Goal: Task Accomplishment & Management: Manage account settings

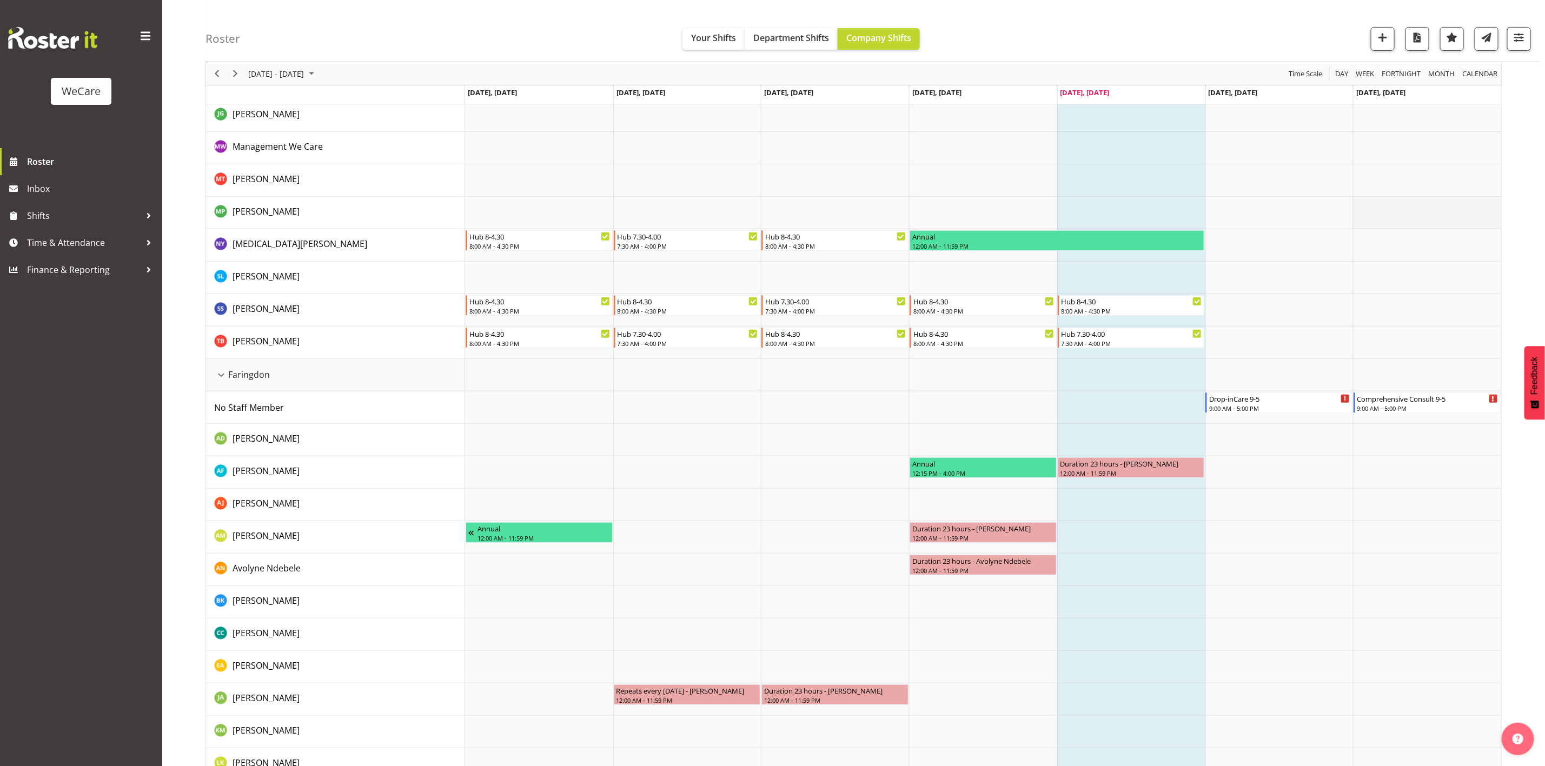
scroll to position [54, 0]
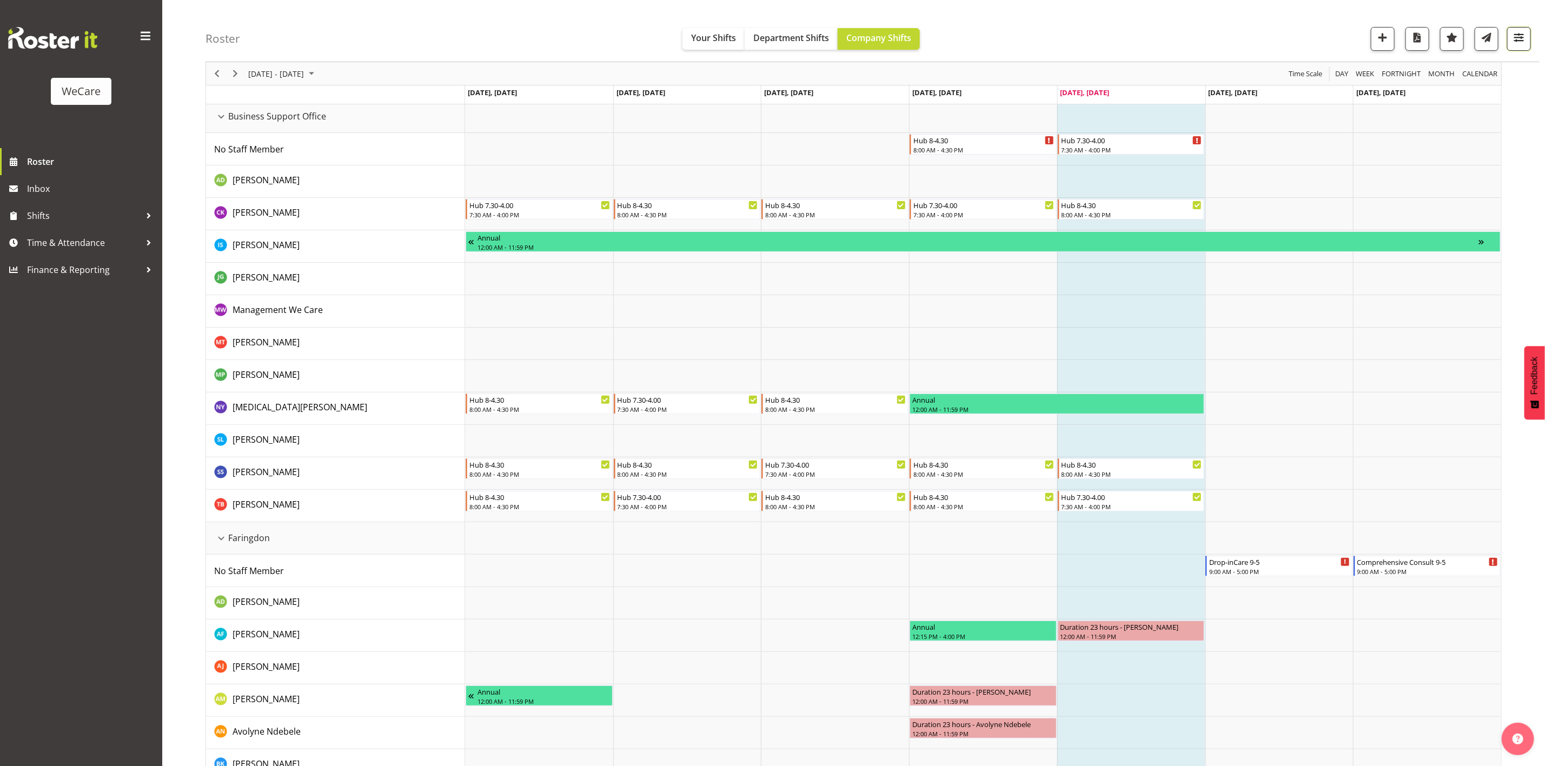
click at [1515, 44] on span "button" at bounding box center [1519, 37] width 14 height 14
click at [1423, 98] on span "All Departments" at bounding box center [1450, 104] width 76 height 13
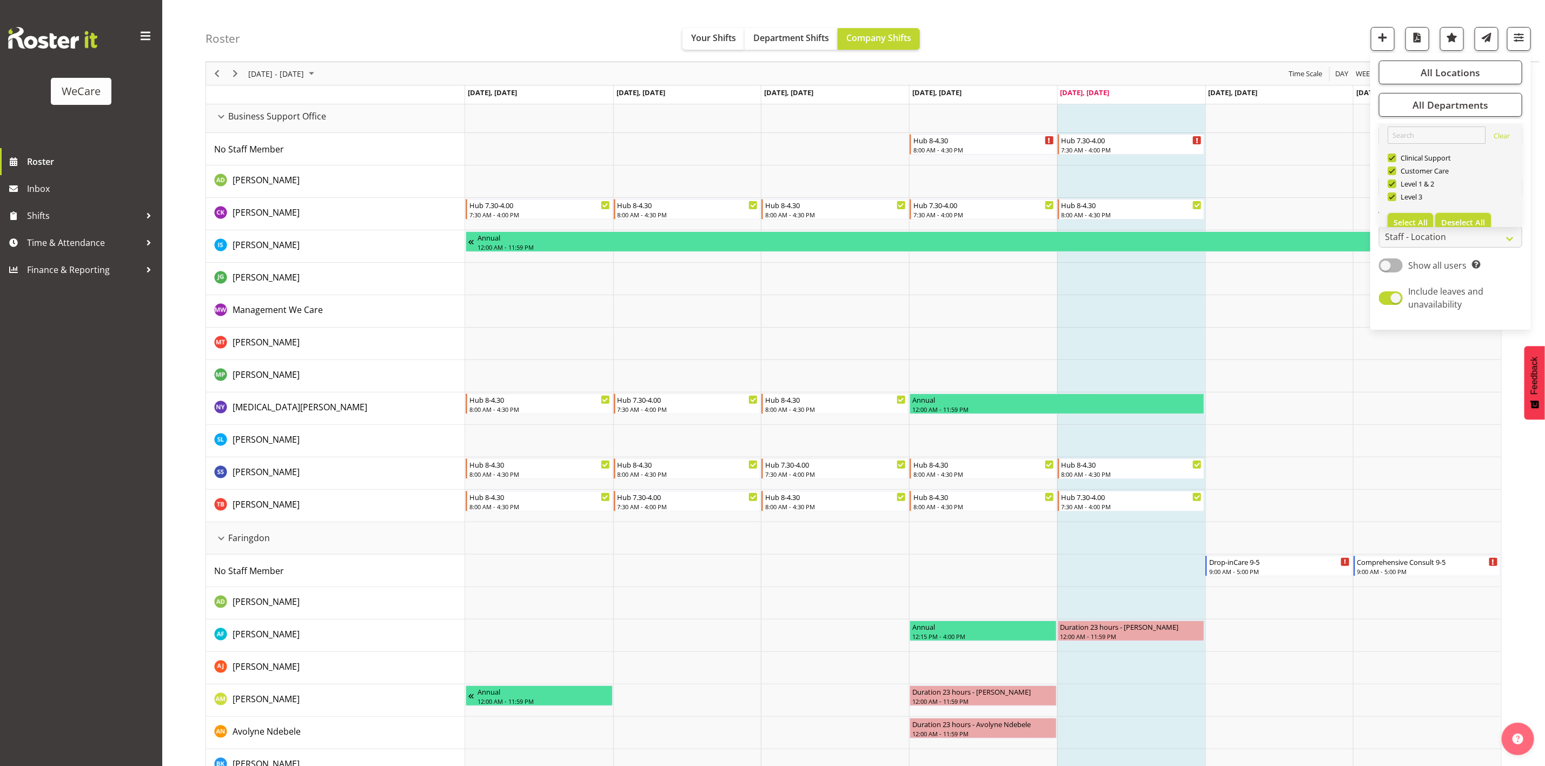
click at [1465, 224] on span "Deselect All" at bounding box center [1463, 222] width 44 height 10
checkbox input "false"
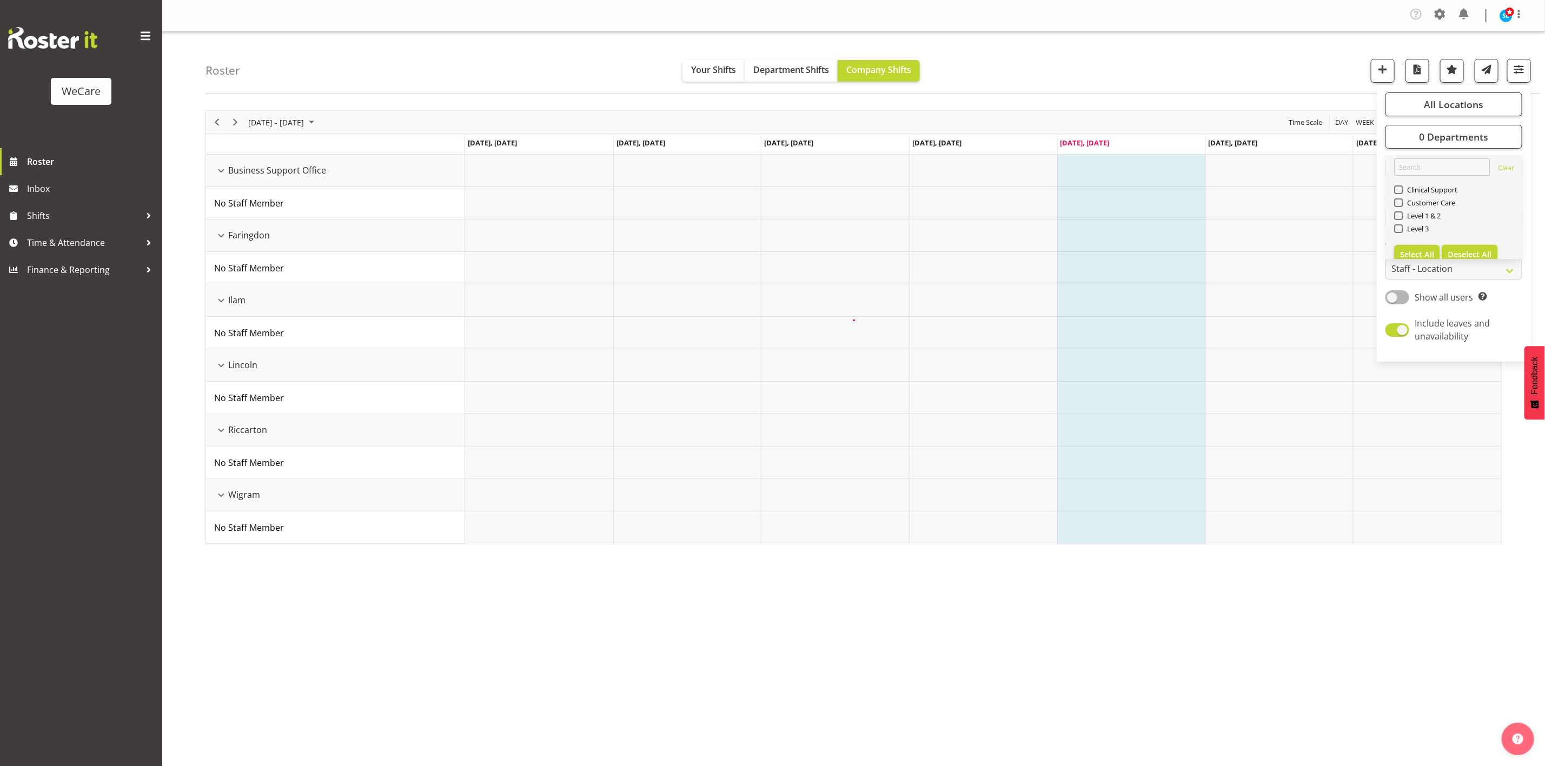
scroll to position [0, 0]
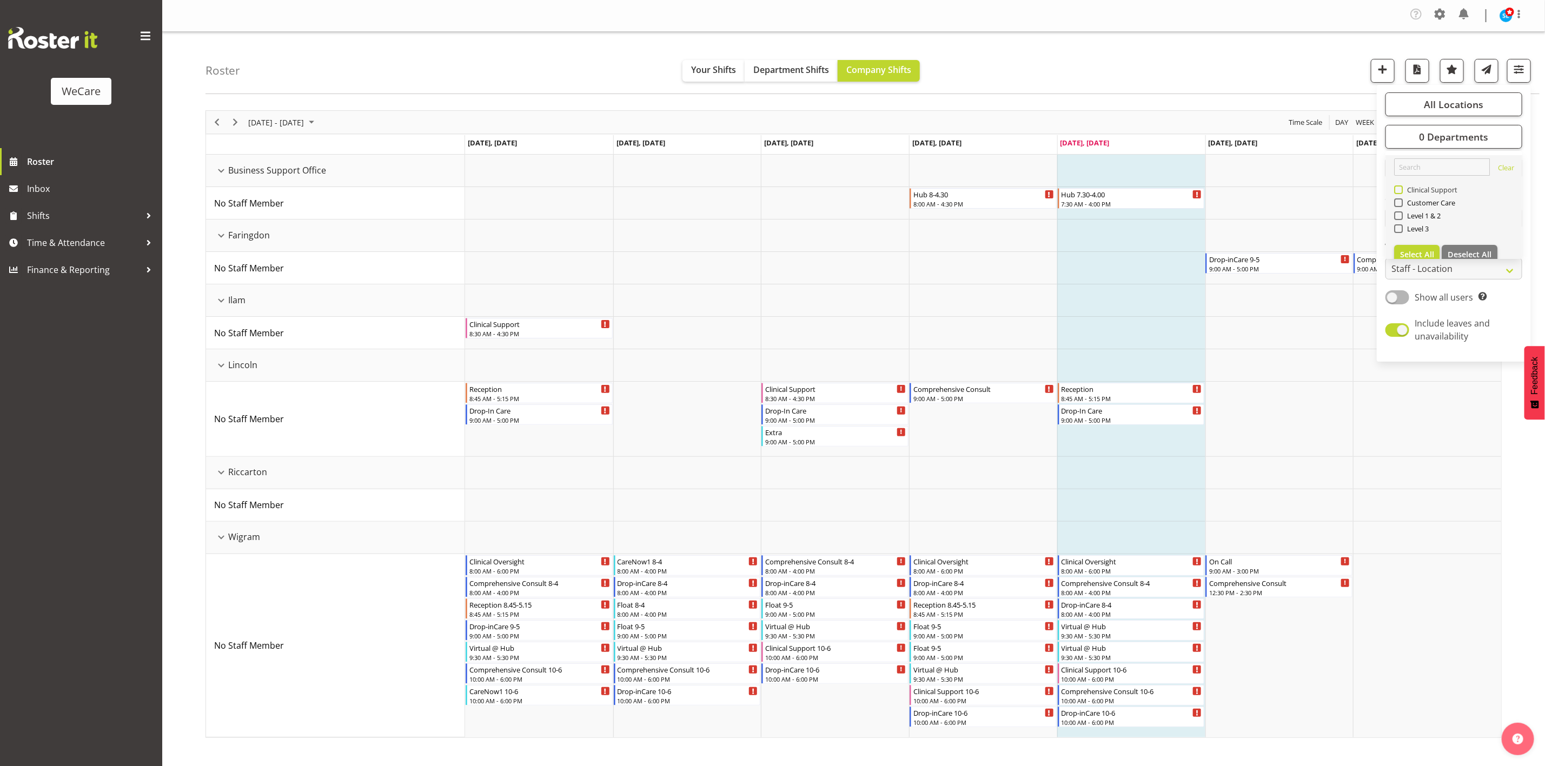
click at [1402, 192] on span "Clinical Support" at bounding box center [1429, 189] width 55 height 9
click at [1401, 192] on input "Clinical Support" at bounding box center [1397, 190] width 7 height 7
checkbox input "true"
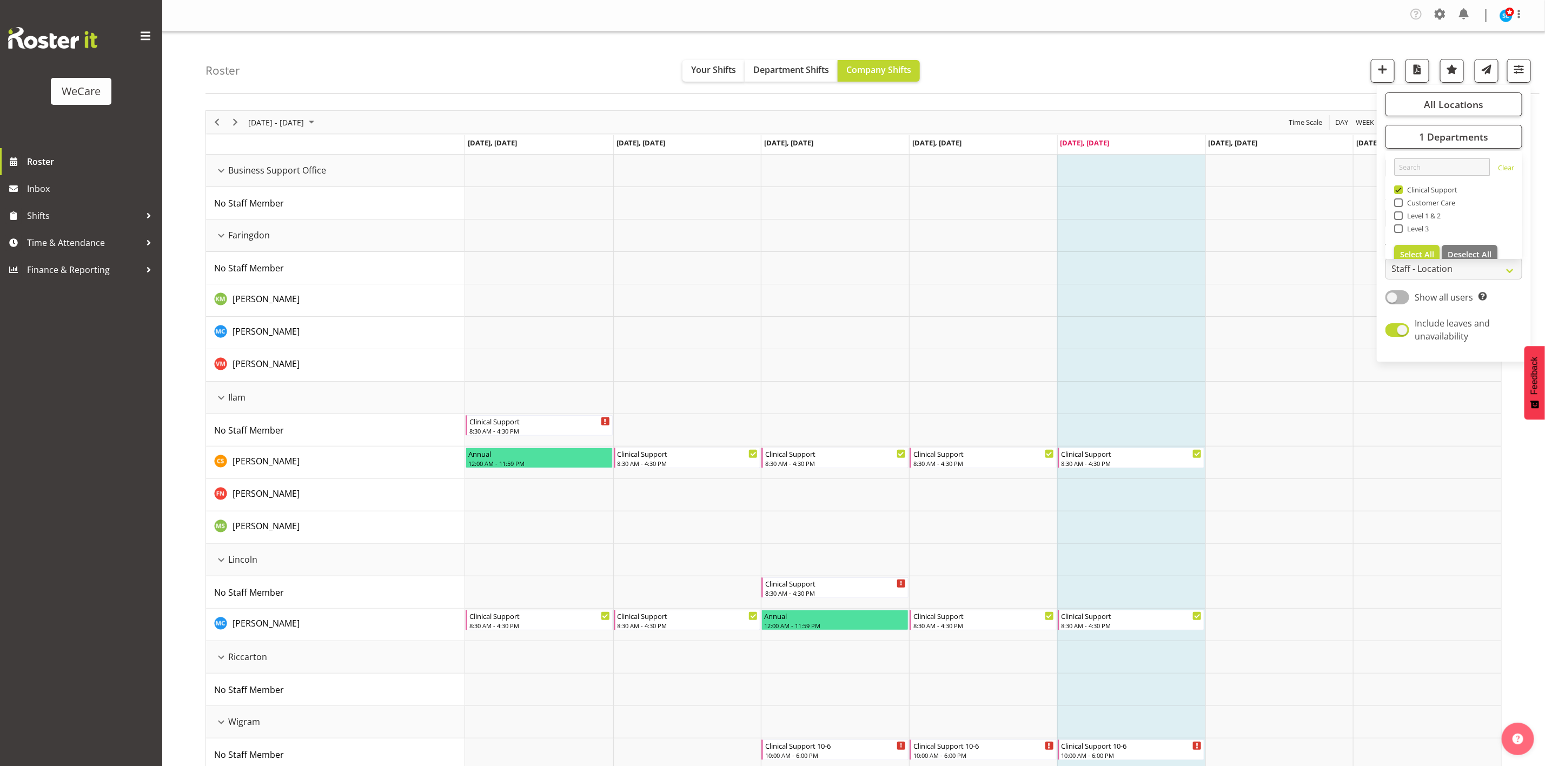
click at [1399, 202] on span at bounding box center [1398, 202] width 9 height 9
click at [1399, 202] on input "Customer Care" at bounding box center [1397, 203] width 7 height 7
checkbox input "true"
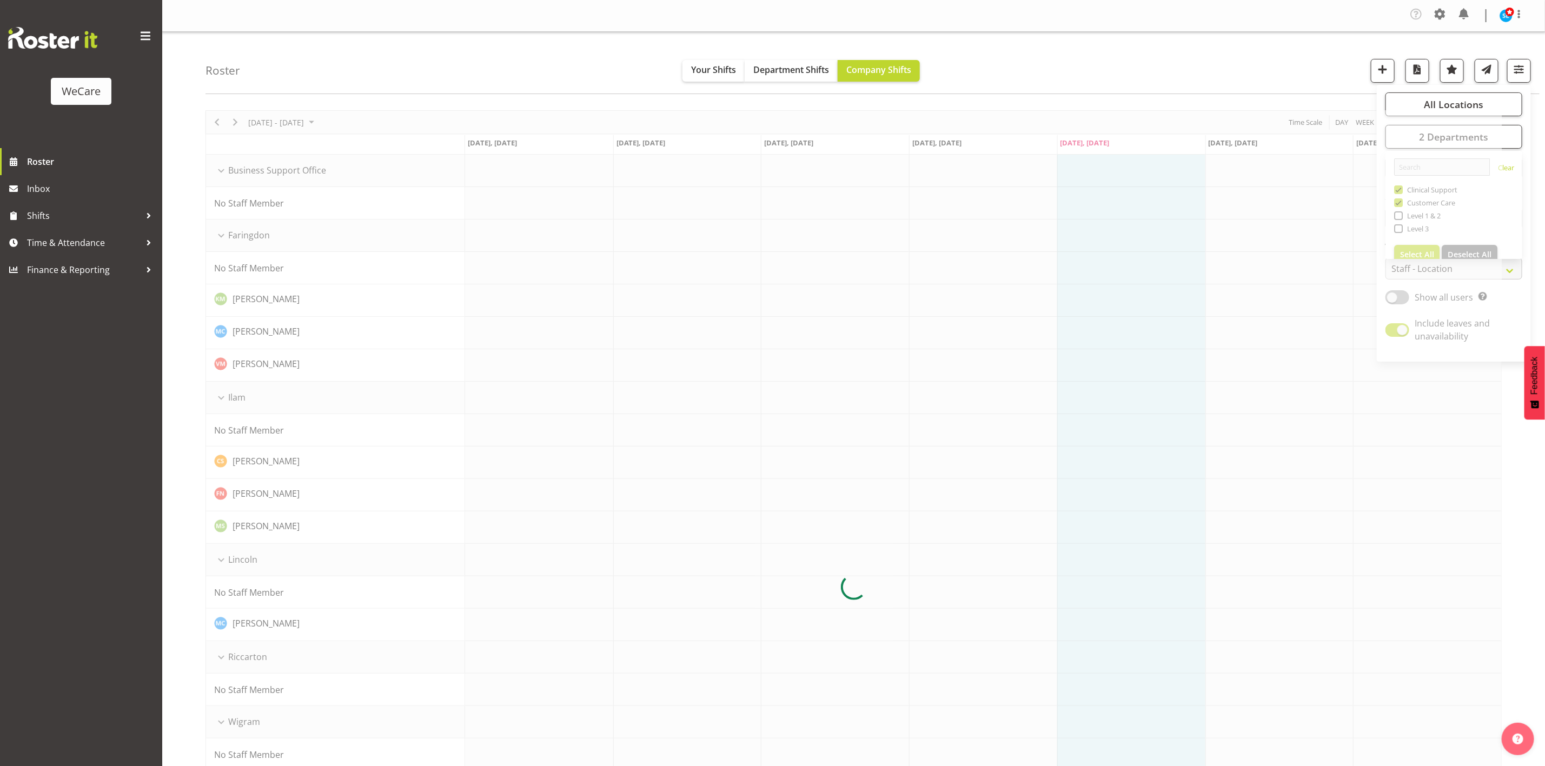
click at [1421, 112] on div at bounding box center [853, 586] width 1296 height 953
click at [1517, 78] on span "button" at bounding box center [1519, 73] width 4 height 13
click at [1421, 112] on div at bounding box center [853, 586] width 1296 height 953
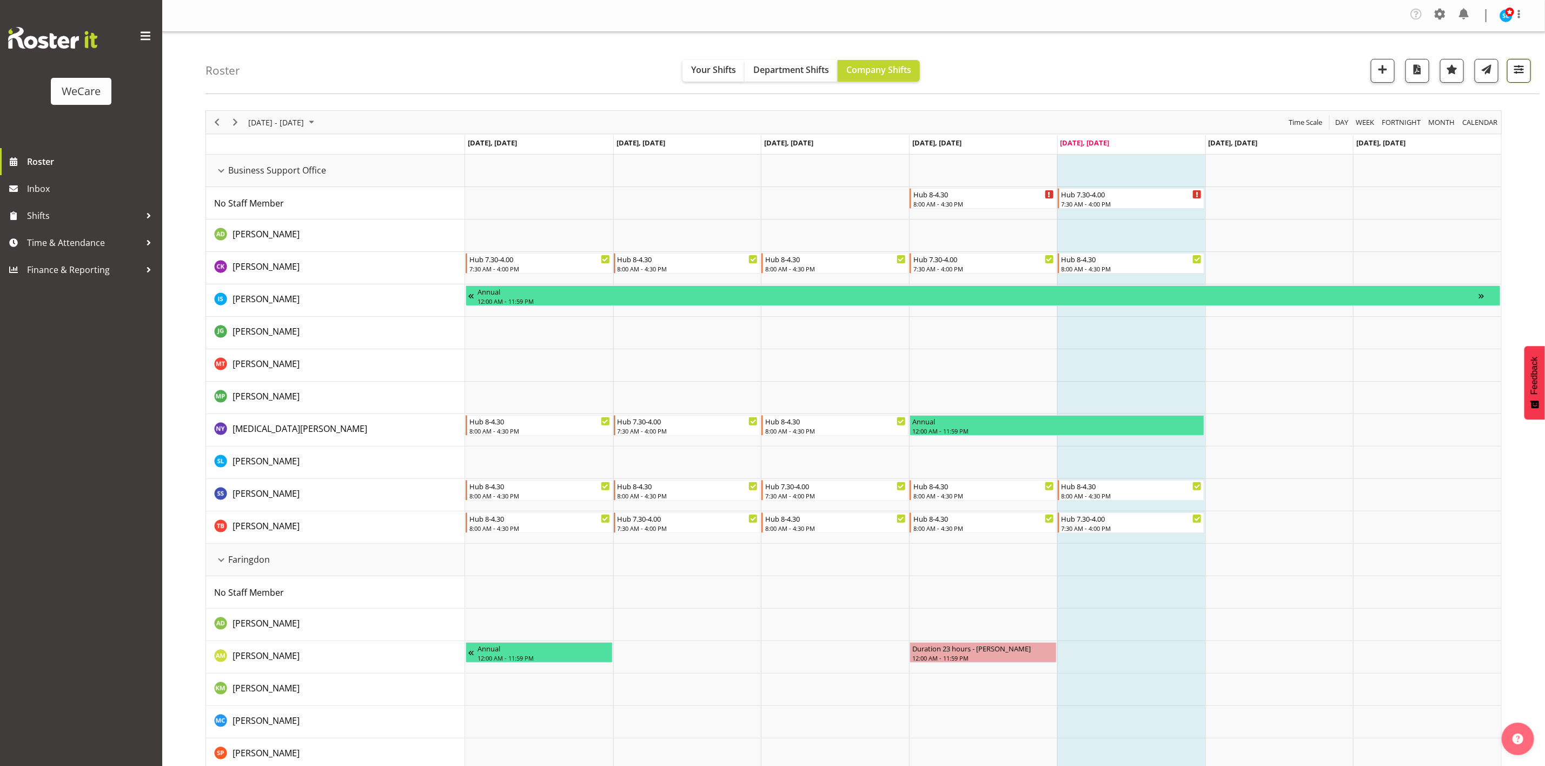
click at [1518, 76] on span "button" at bounding box center [1519, 69] width 14 height 14
click at [1452, 106] on span "All Locations" at bounding box center [1453, 104] width 59 height 13
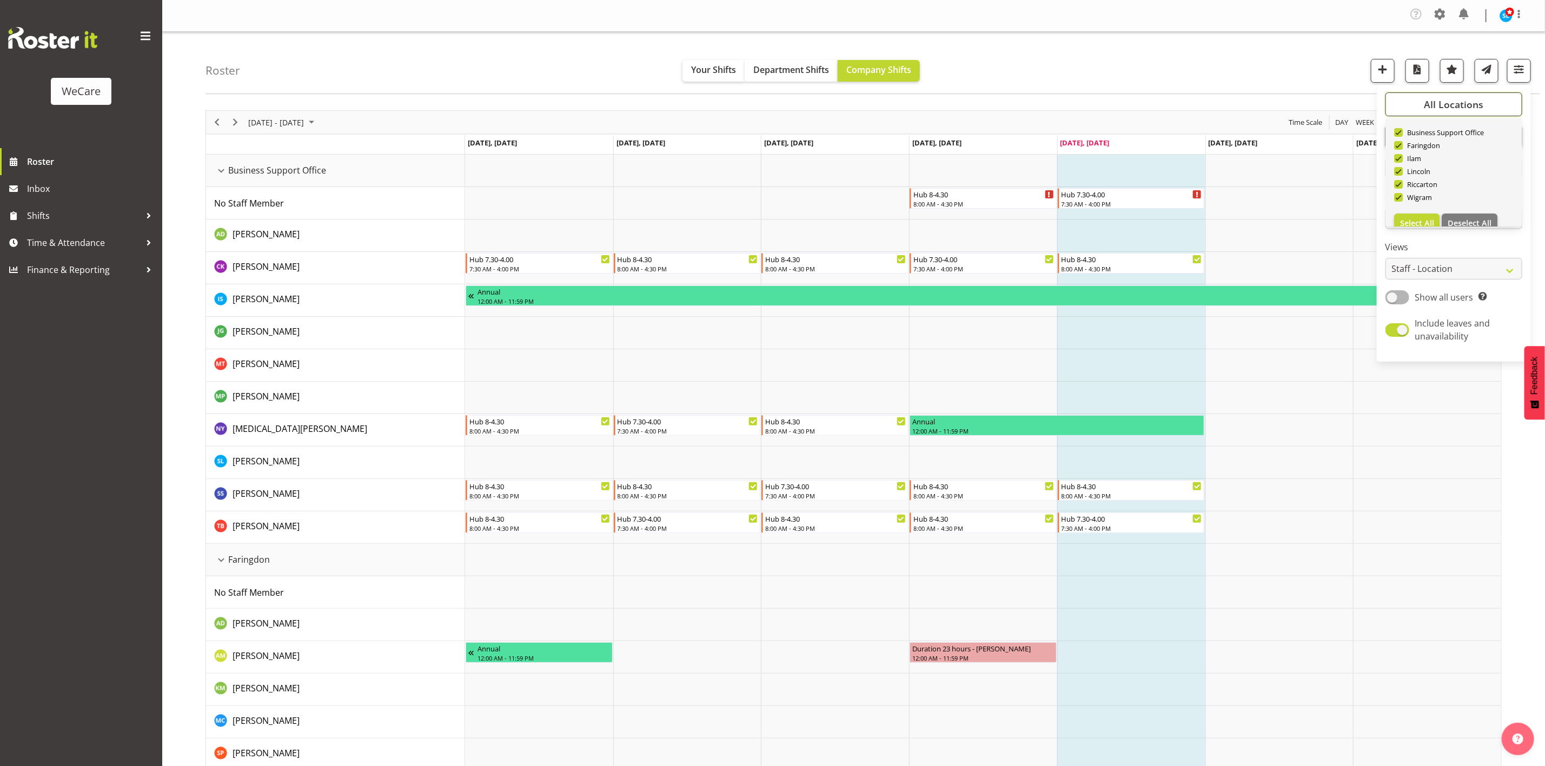
scroll to position [39, 0]
drag, startPoint x: 1464, startPoint y: 203, endPoint x: 1447, endPoint y: 202, distance: 16.3
click at [1465, 203] on button "Deselect All" at bounding box center [1469, 209] width 56 height 19
checkbox input "false"
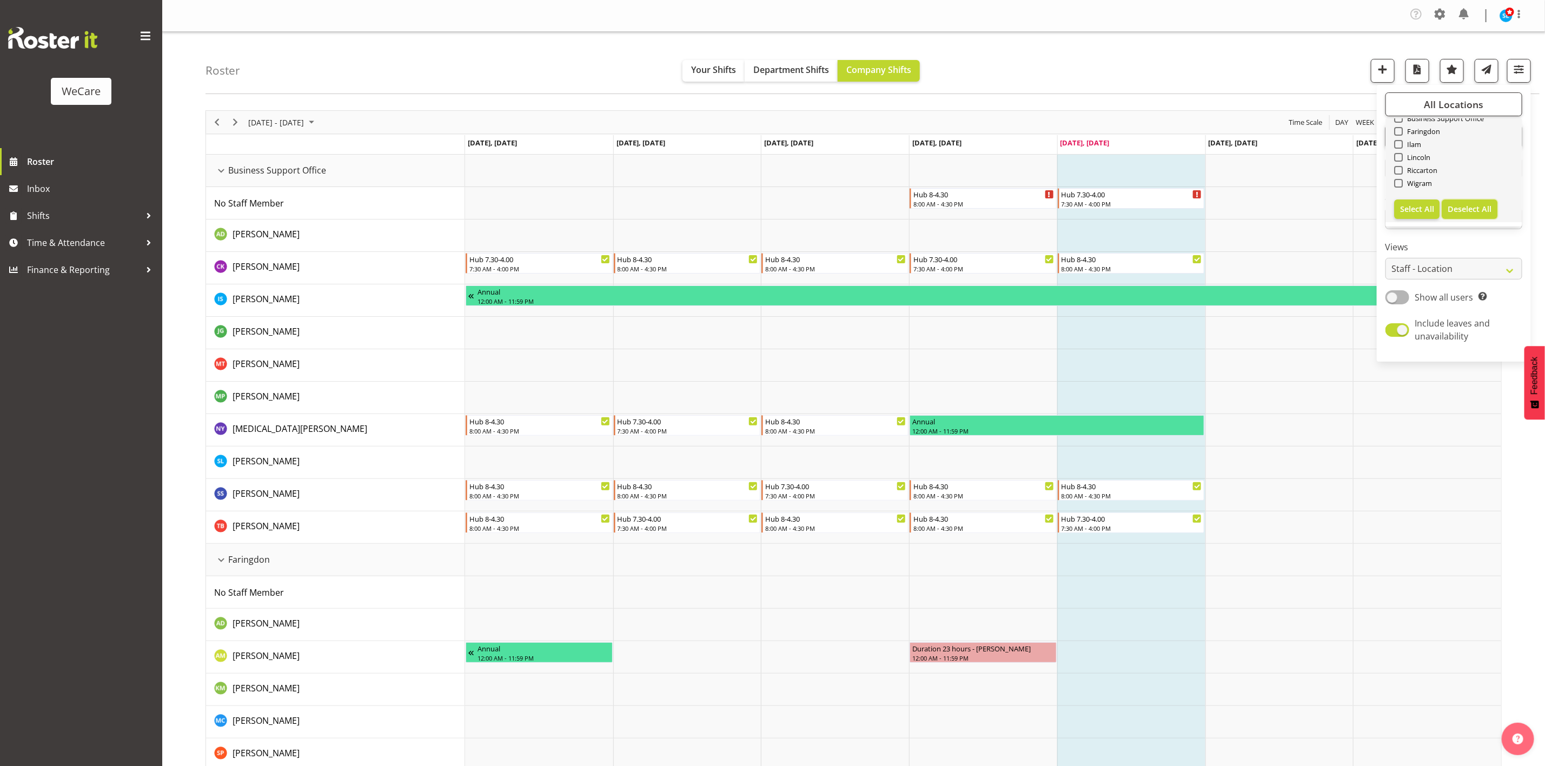
checkbox input "false"
click at [1400, 182] on span at bounding box center [1398, 183] width 9 height 9
click at [1400, 182] on input "Wigram" at bounding box center [1397, 183] width 7 height 7
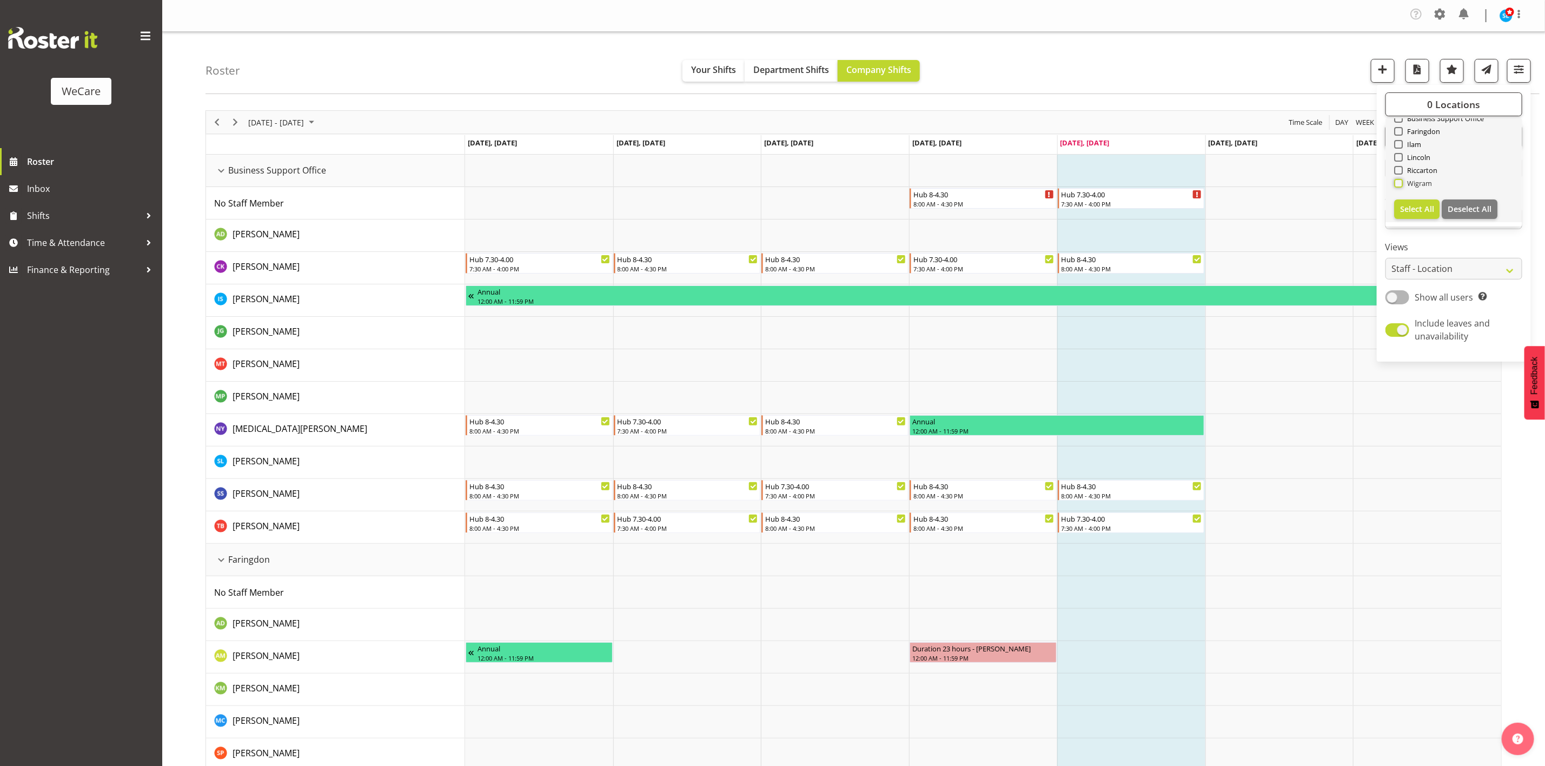
checkbox input "true"
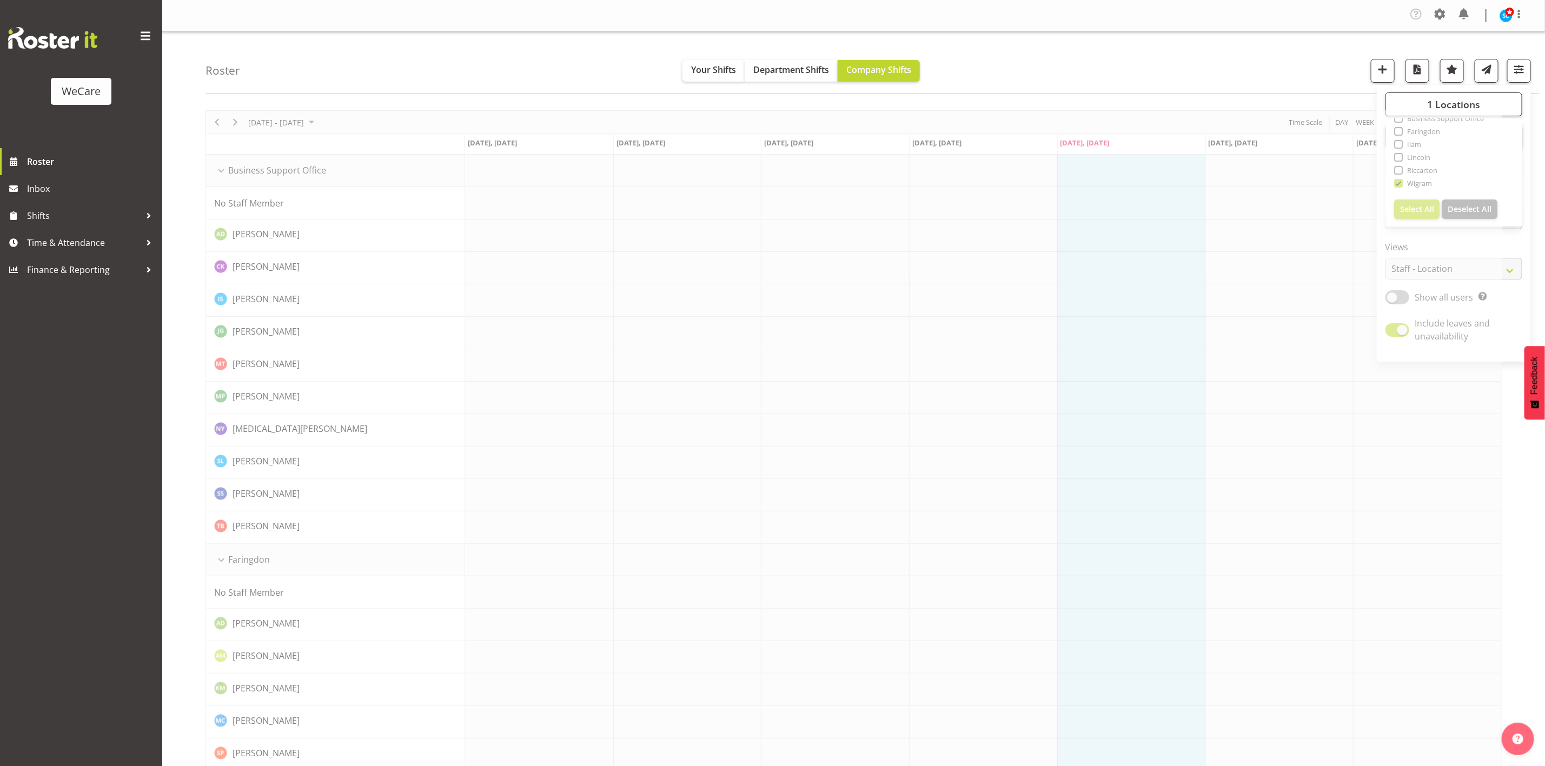
click at [1259, 71] on div "Roster Your Shifts Department Shifts Company Shifts 1 Locations Clear Business …" at bounding box center [872, 63] width 1334 height 62
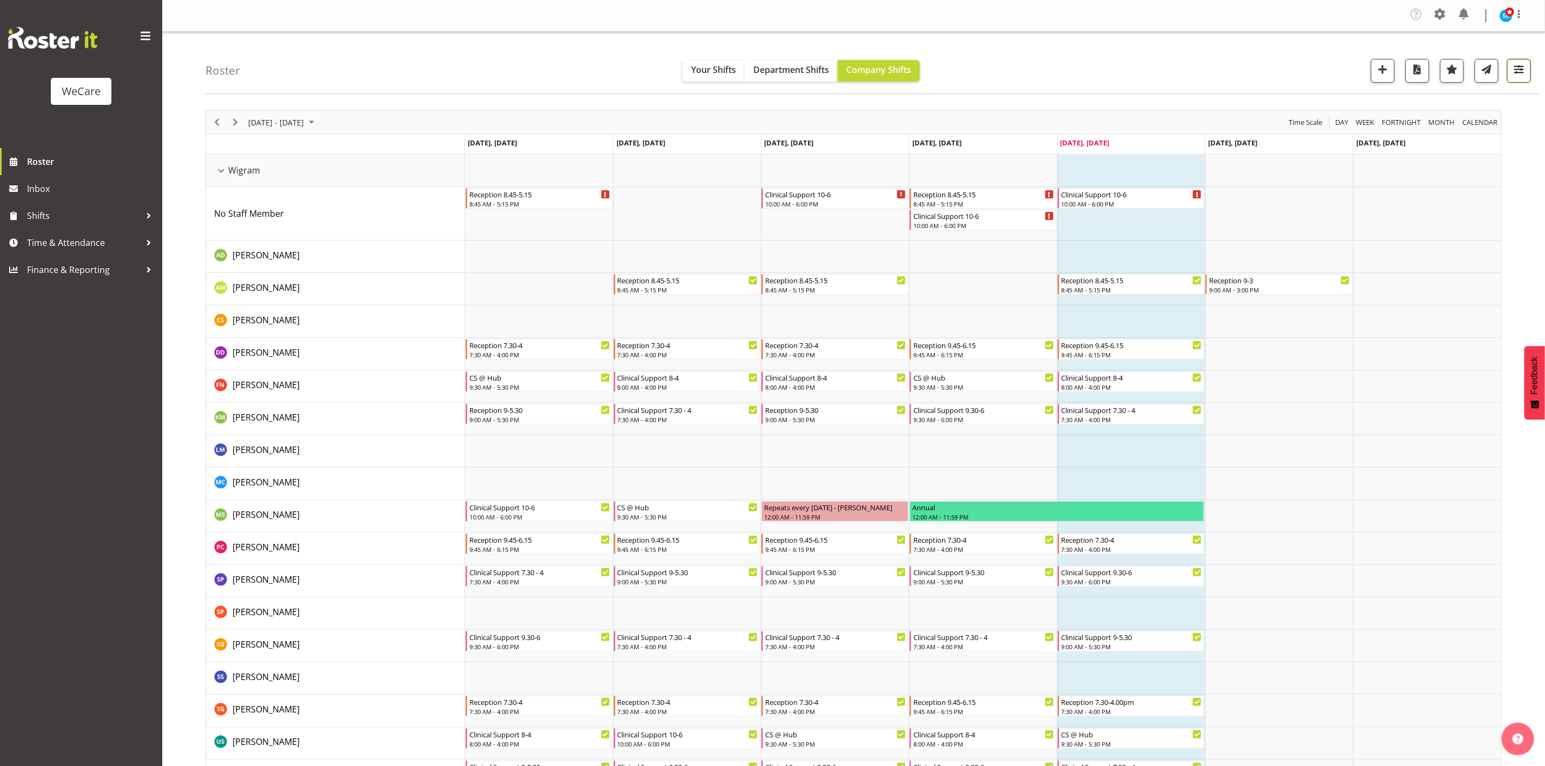
click at [1523, 71] on span "button" at bounding box center [1519, 69] width 14 height 14
click at [1422, 294] on span "Show all users" at bounding box center [1444, 297] width 58 height 12
click at [1392, 294] on input "Show all users Show only rostered employees" at bounding box center [1388, 297] width 7 height 7
checkbox input "true"
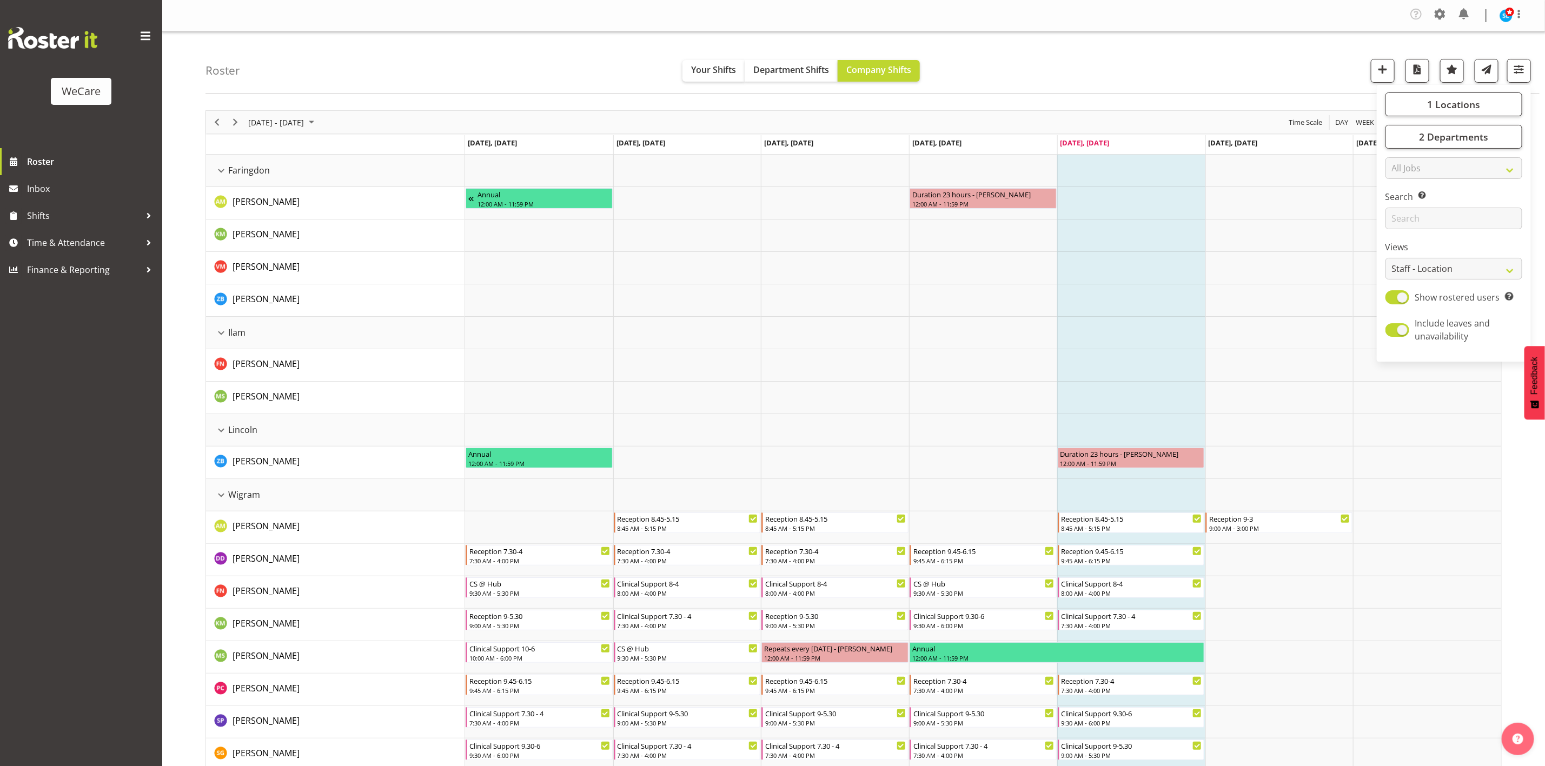
click at [1232, 82] on div "Roster Your Shifts Department Shifts Company Shifts 1 Locations Clear Business …" at bounding box center [872, 63] width 1334 height 62
click at [1525, 74] on span "button" at bounding box center [1519, 69] width 14 height 14
click at [1229, 52] on div "Roster Your Shifts Department Shifts Company Shifts 1 Locations Clear Business …" at bounding box center [872, 63] width 1334 height 62
click at [1518, 67] on span "button" at bounding box center [1519, 69] width 14 height 14
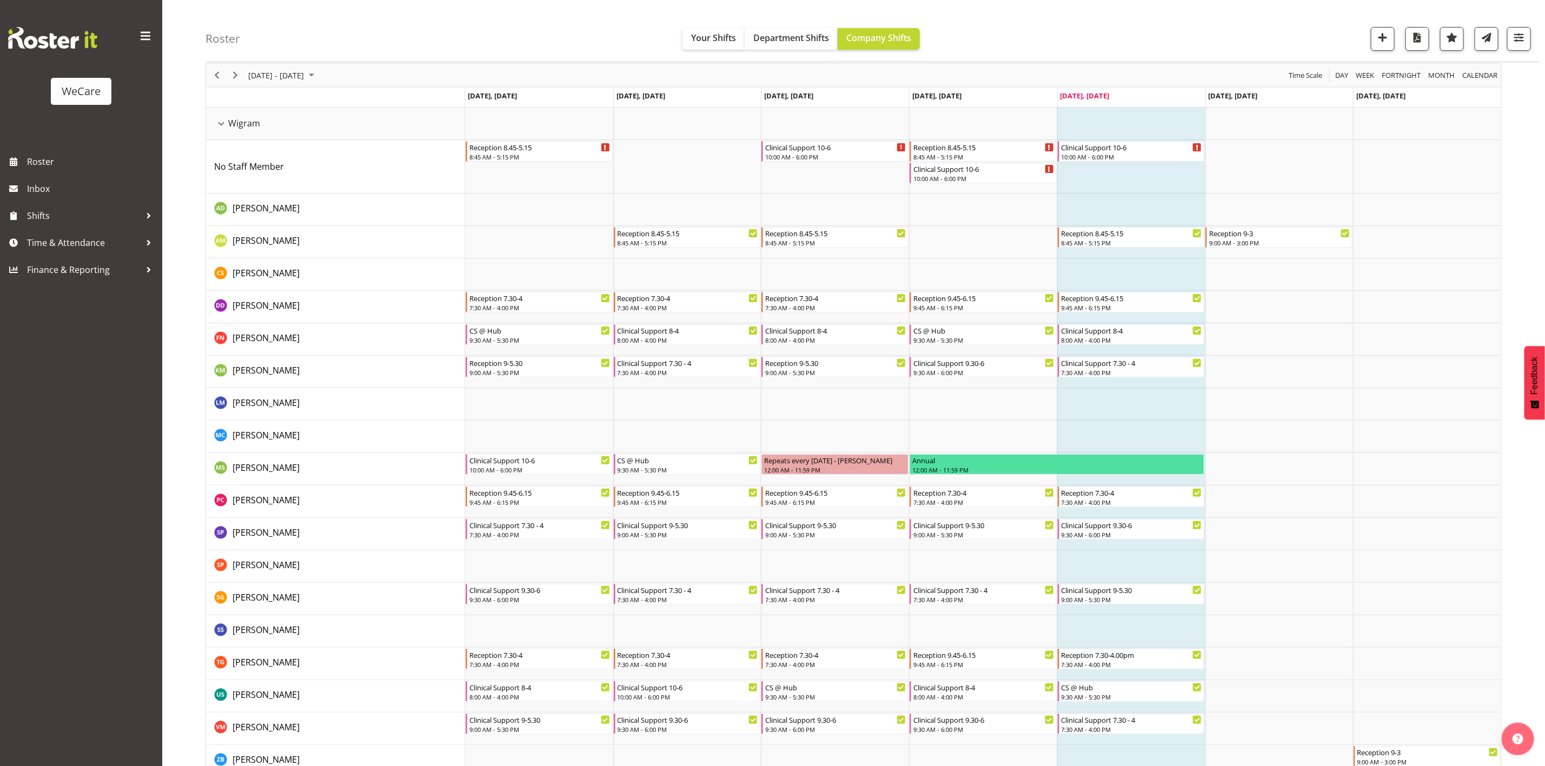
scroll to position [48, 0]
click at [1523, 38] on span "button" at bounding box center [1519, 37] width 14 height 14
click at [1444, 68] on span "1 Locations" at bounding box center [1453, 72] width 53 height 13
click at [1399, 154] on span at bounding box center [1398, 151] width 9 height 9
click at [1399, 154] on input "Ilam" at bounding box center [1397, 151] width 7 height 7
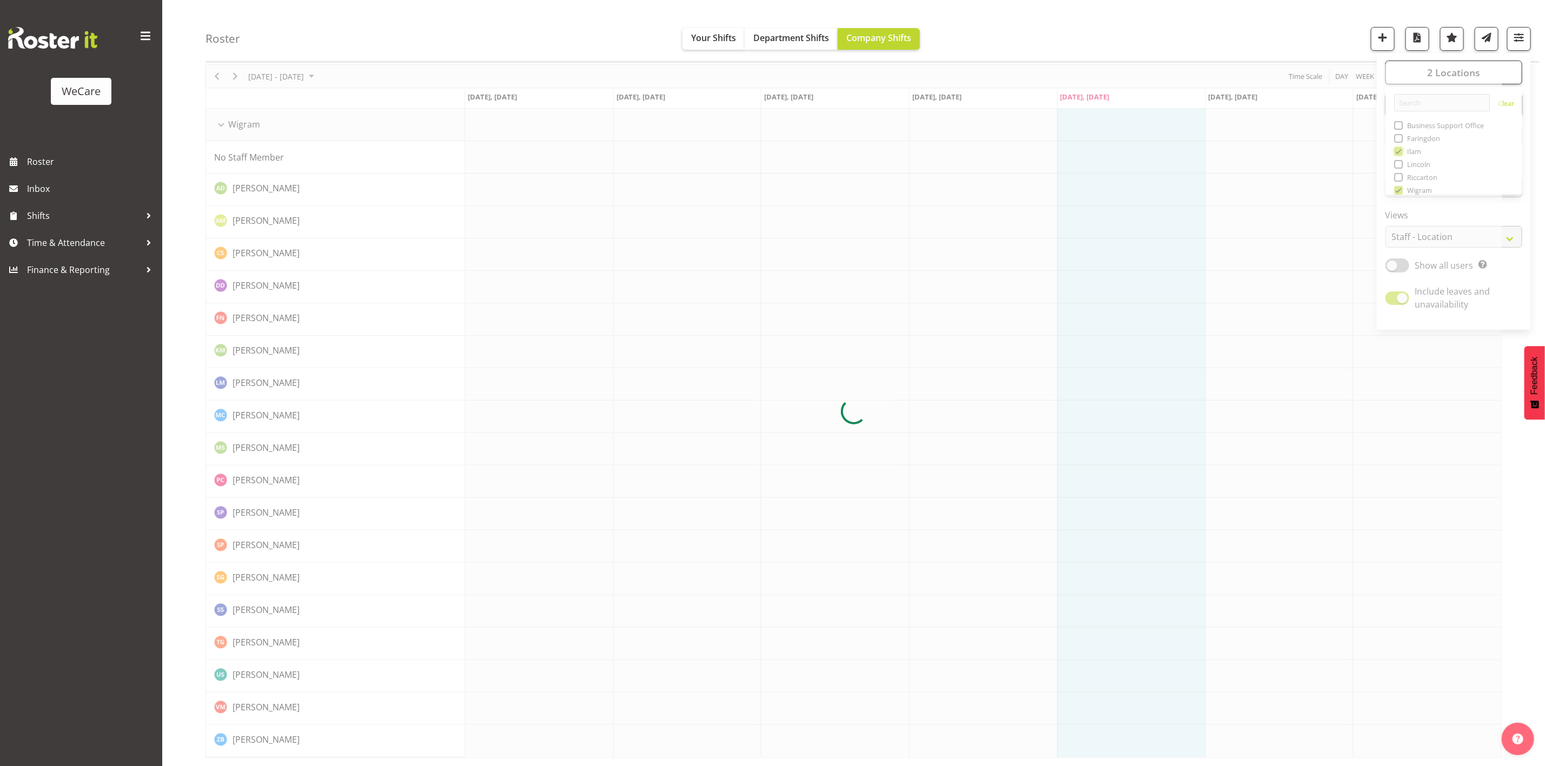
scroll to position [0, 0]
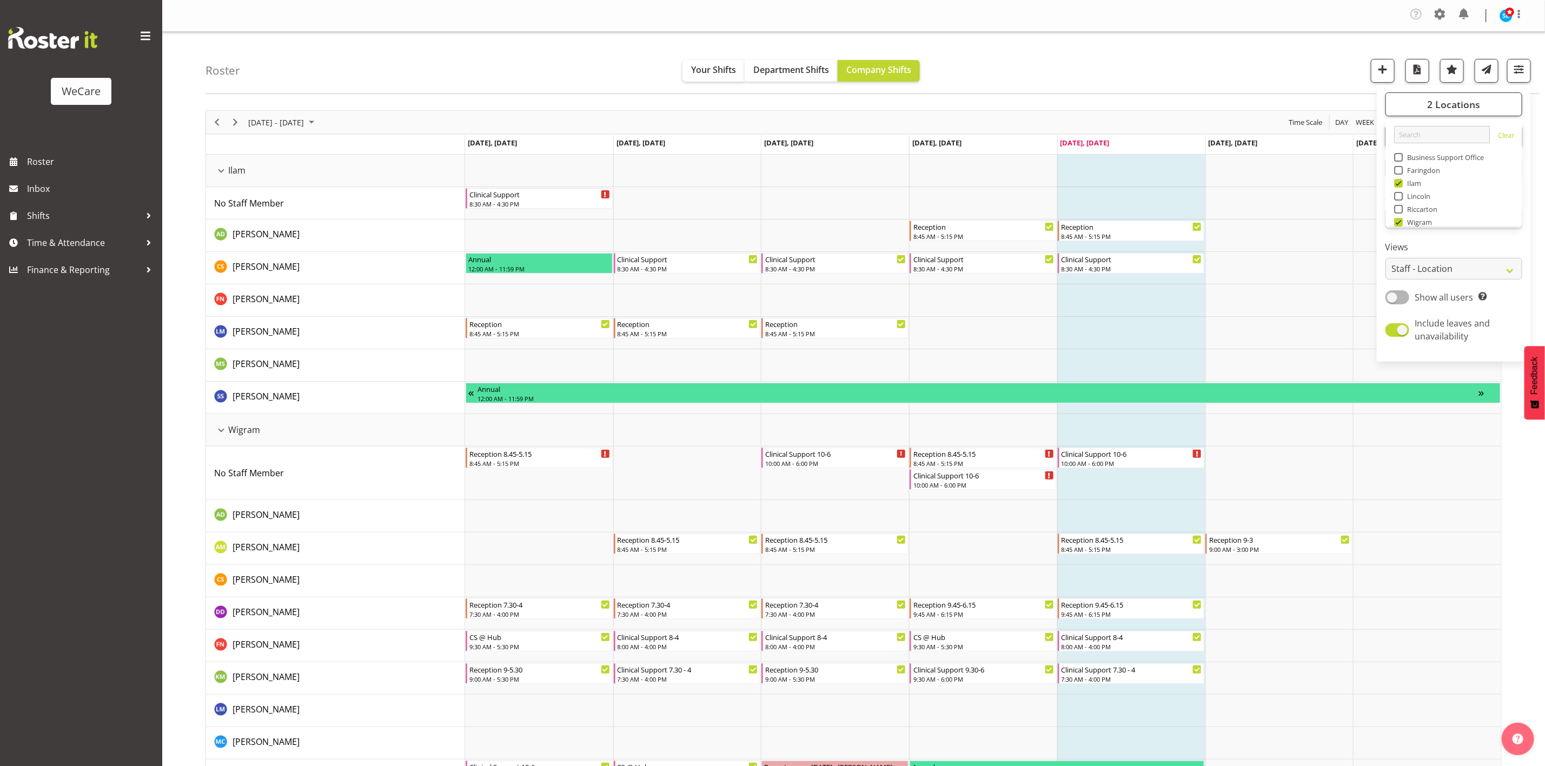
click at [1001, 62] on div "Roster Your Shifts Department Shifts Company Shifts 2 Locations Clear Business …" at bounding box center [872, 63] width 1334 height 62
click at [1525, 65] on span "button" at bounding box center [1519, 69] width 14 height 14
click at [1476, 90] on div "2 Locations Clear Business Support Office [GEOGRAPHIC_DATA] Ilam [GEOGRAPHIC_DA…" at bounding box center [1454, 223] width 154 height 268
click at [1474, 106] on span "2 Locations" at bounding box center [1453, 104] width 53 height 13
click at [1399, 185] on span at bounding box center [1398, 183] width 9 height 9
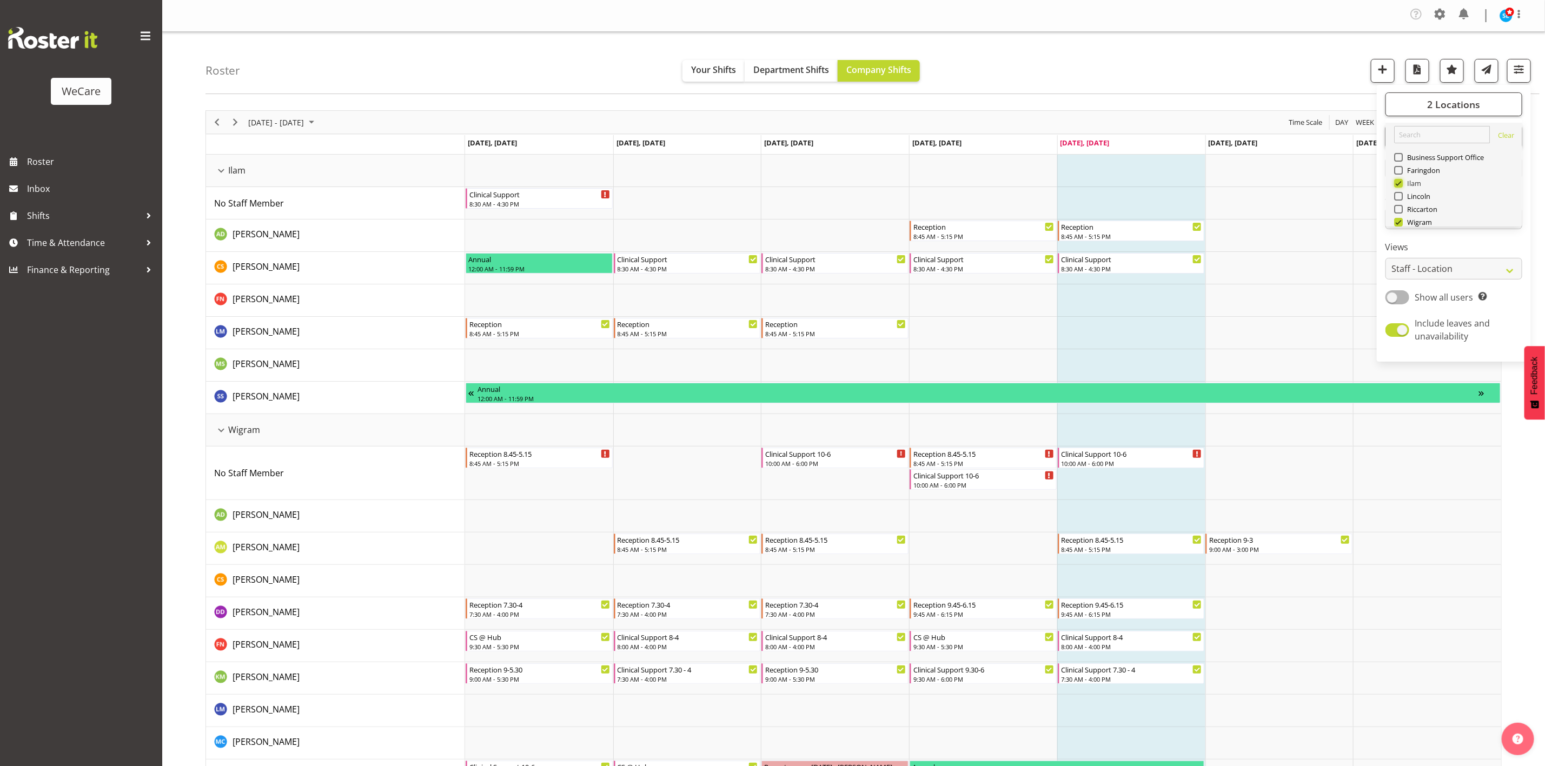
click at [1399, 185] on input "Ilam" at bounding box center [1397, 183] width 7 height 7
checkbox input "false"
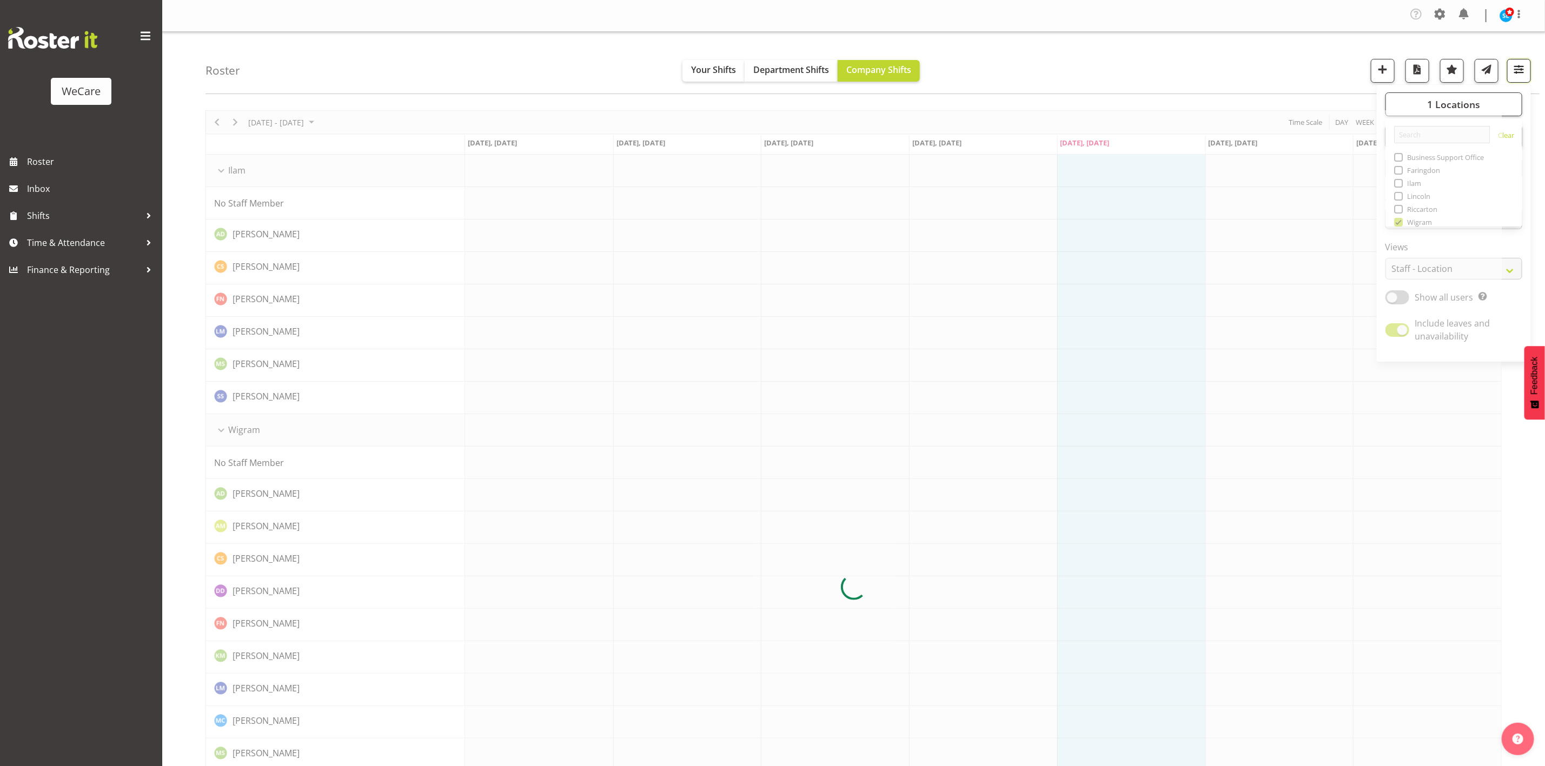
click at [1517, 75] on span "button" at bounding box center [1519, 69] width 14 height 14
click at [1486, 136] on div at bounding box center [853, 457] width 1296 height 694
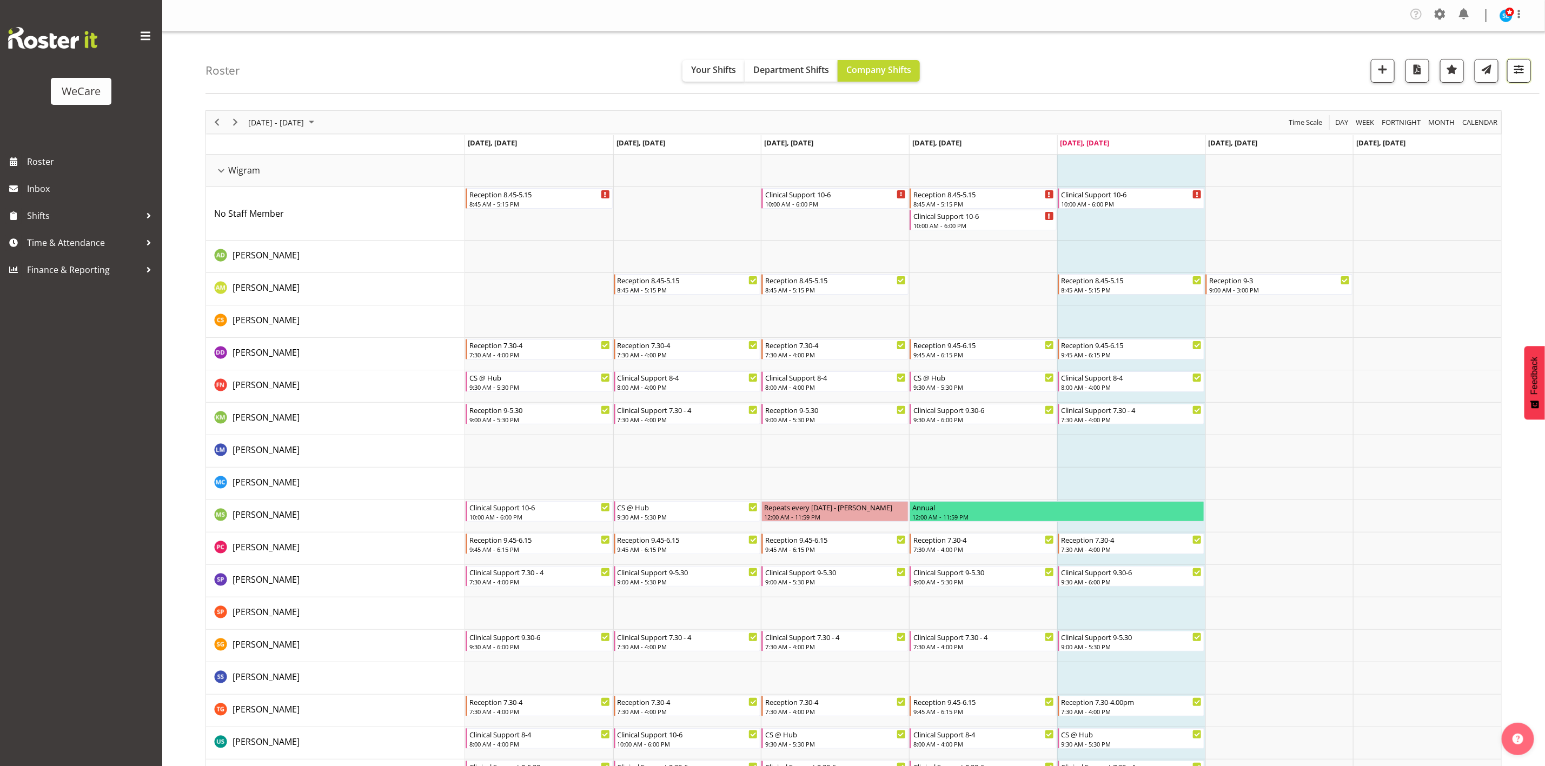
click at [1522, 73] on span "button" at bounding box center [1519, 69] width 14 height 14
click at [1502, 148] on button "2 Departments" at bounding box center [1453, 137] width 137 height 24
click at [1401, 217] on span at bounding box center [1398, 215] width 9 height 9
click at [1401, 217] on input "Level 1 & 2" at bounding box center [1397, 215] width 7 height 7
checkbox input "true"
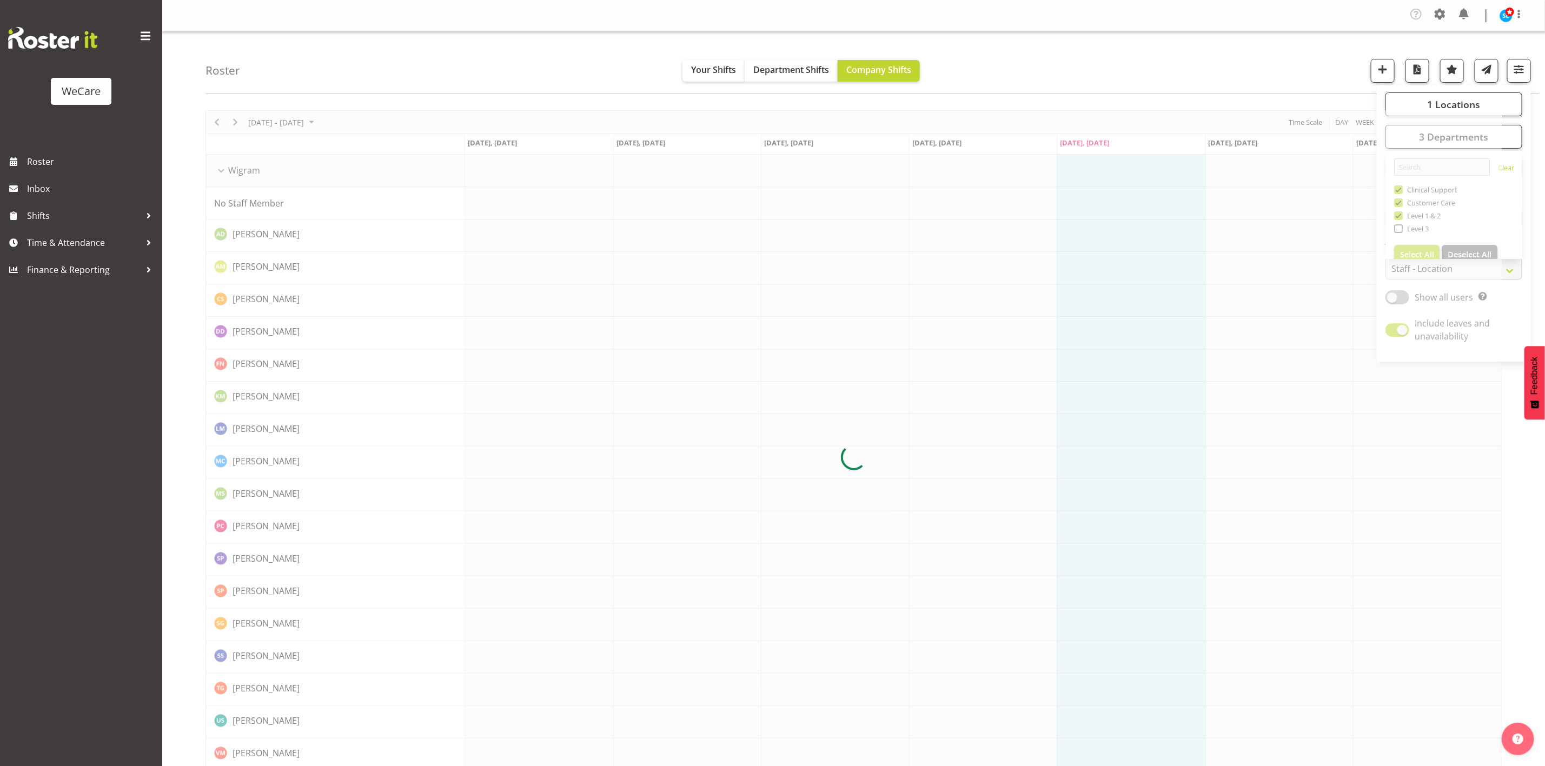
click at [1146, 80] on div "Roster Your Shifts Department Shifts Company Shifts 1 Locations Clear Business …" at bounding box center [872, 63] width 1334 height 62
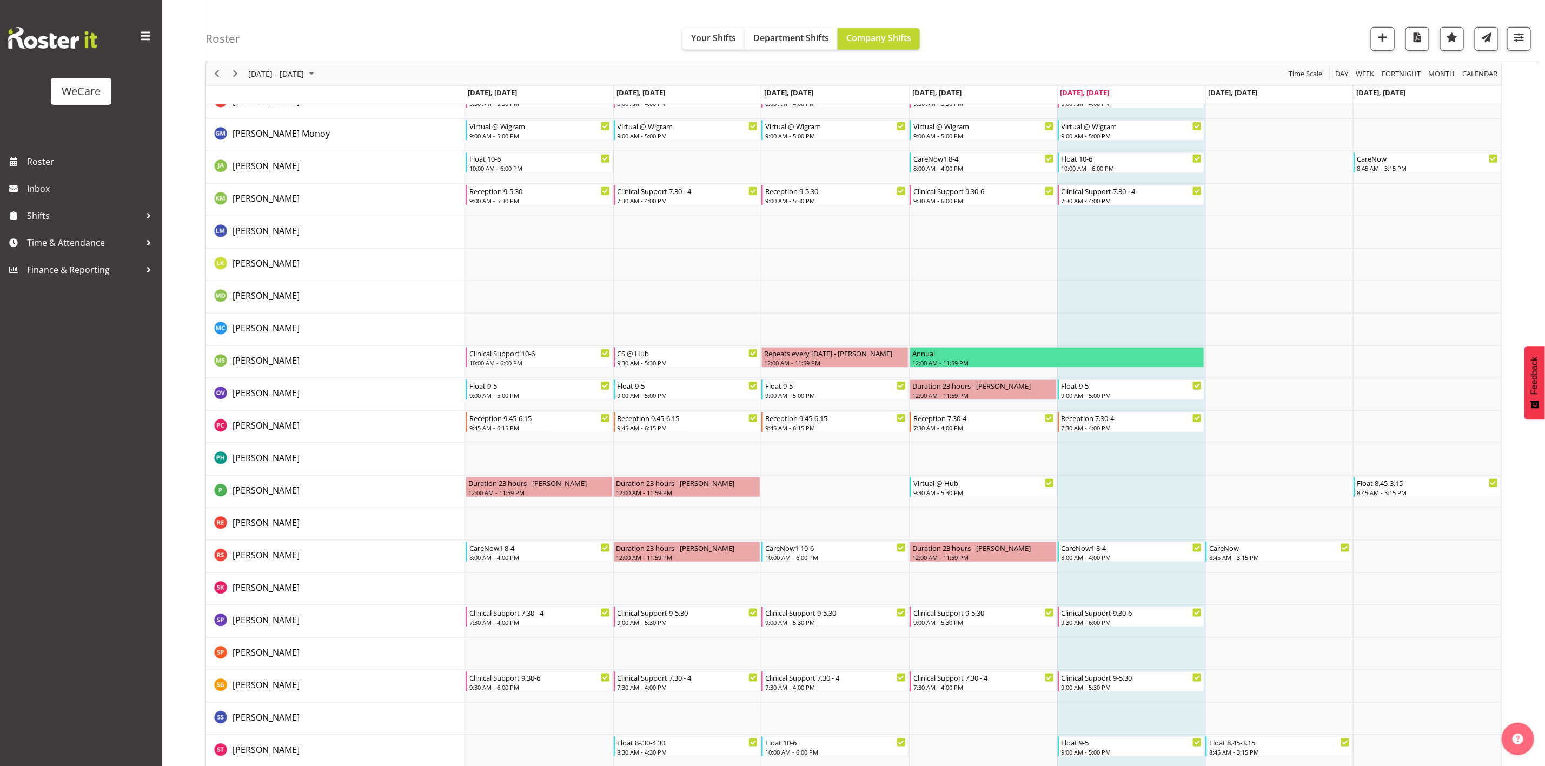
scroll to position [586, 0]
